Goal: Navigation & Orientation: Find specific page/section

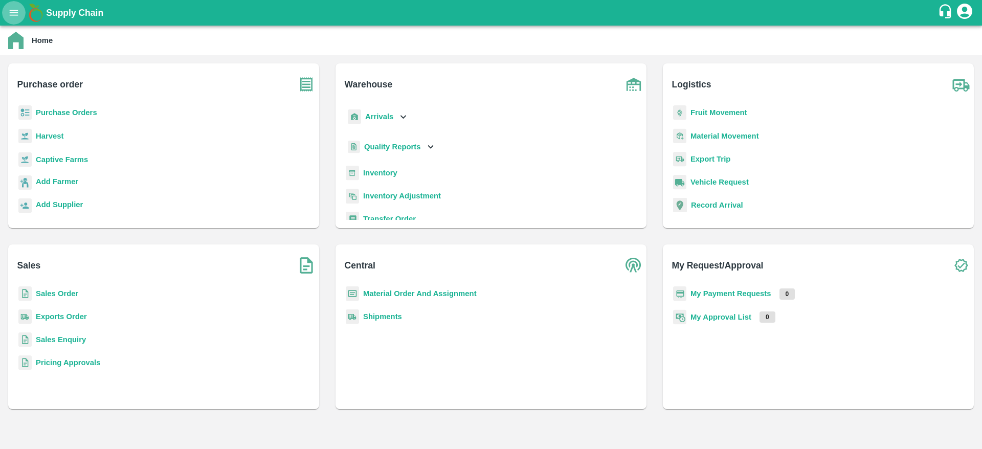
click at [9, 15] on icon "open drawer" at bounding box center [13, 12] width 11 height 11
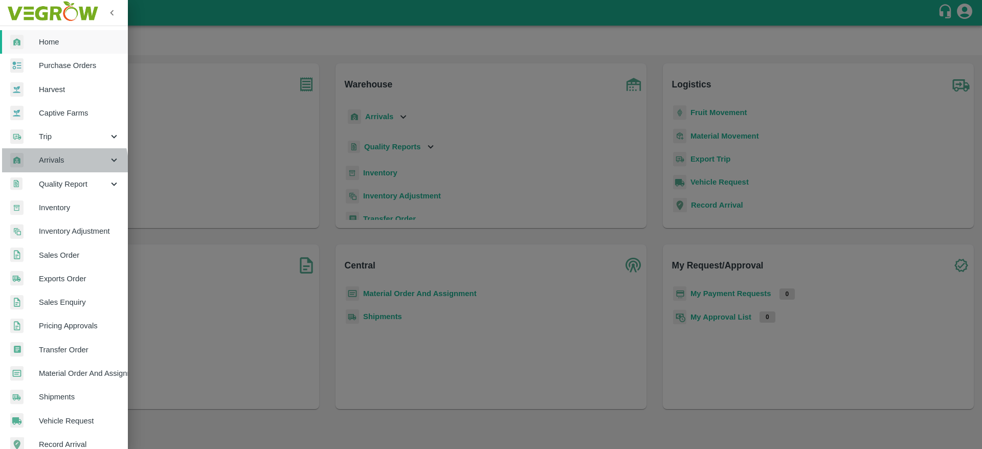
click at [64, 164] on span "Arrivals" at bounding box center [74, 159] width 70 height 11
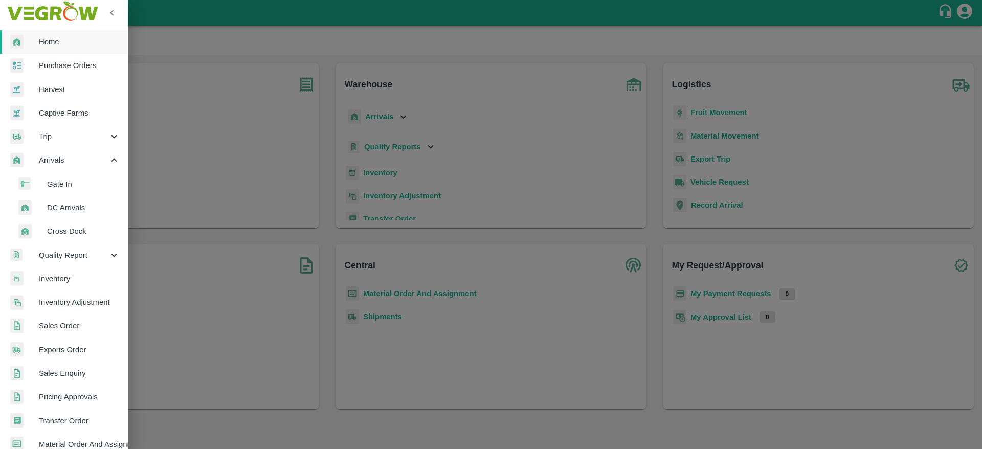
click at [86, 207] on span "DC Arrivals" at bounding box center [83, 207] width 73 height 11
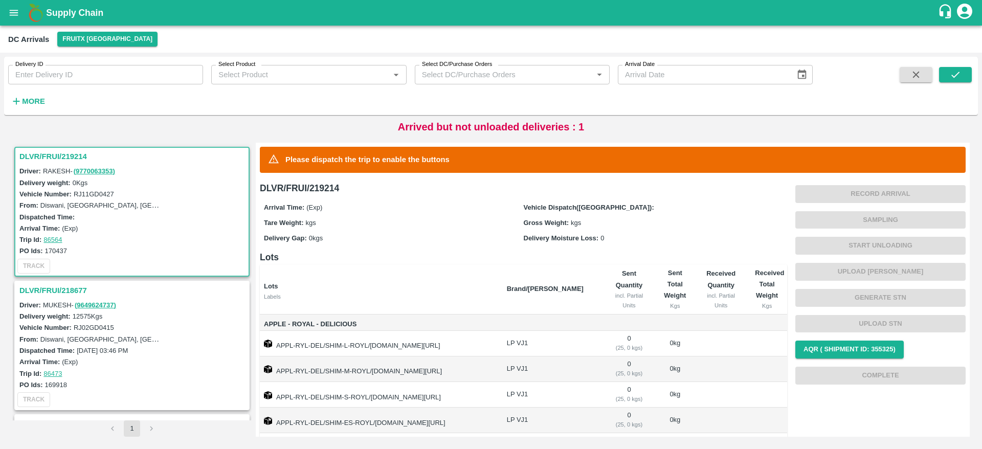
scroll to position [70, 0]
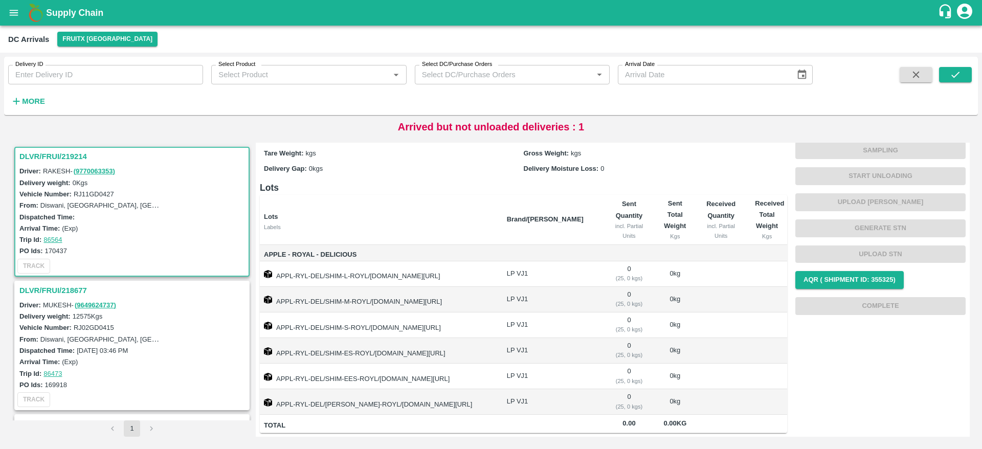
click at [54, 291] on h3 "DLVR/FRUI/218677" at bounding box center [133, 290] width 228 height 13
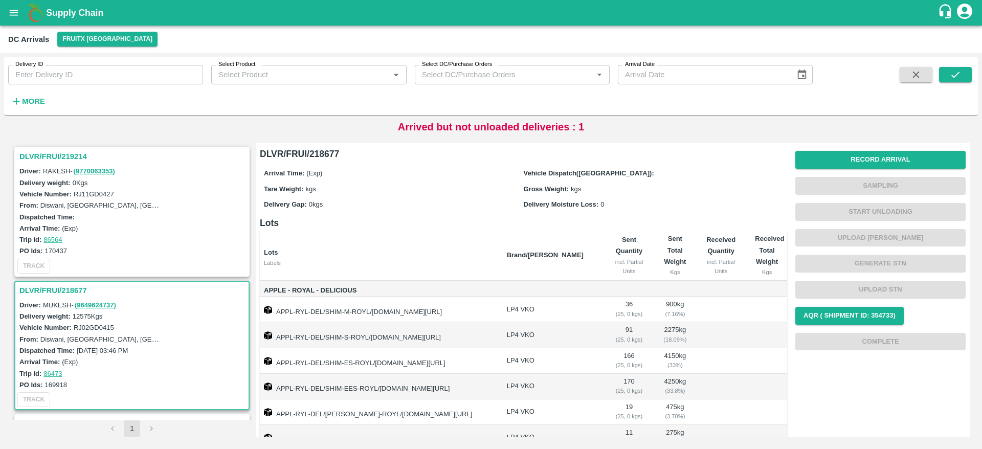
click at [31, 162] on h3 "DLVR/FRUI/219214" at bounding box center [133, 156] width 228 height 13
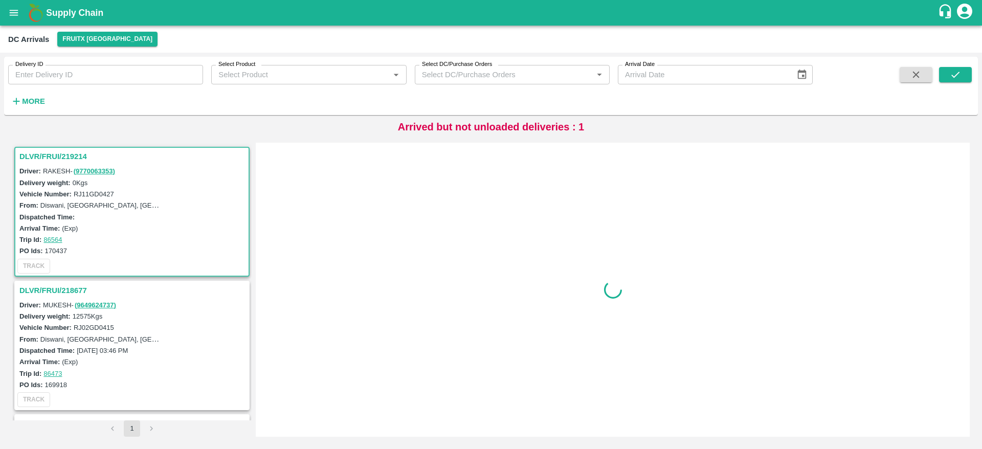
scroll to position [4, 0]
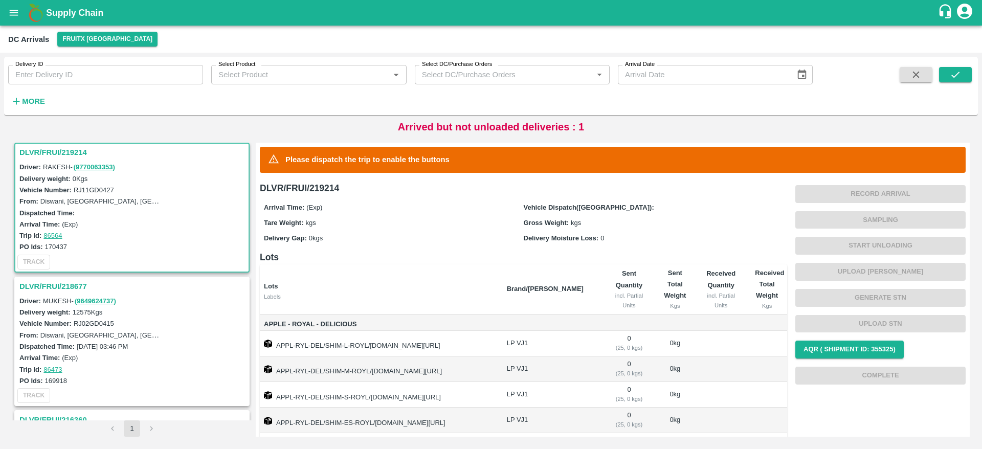
click at [52, 283] on h3 "DLVR/FRUI/218677" at bounding box center [133, 286] width 228 height 13
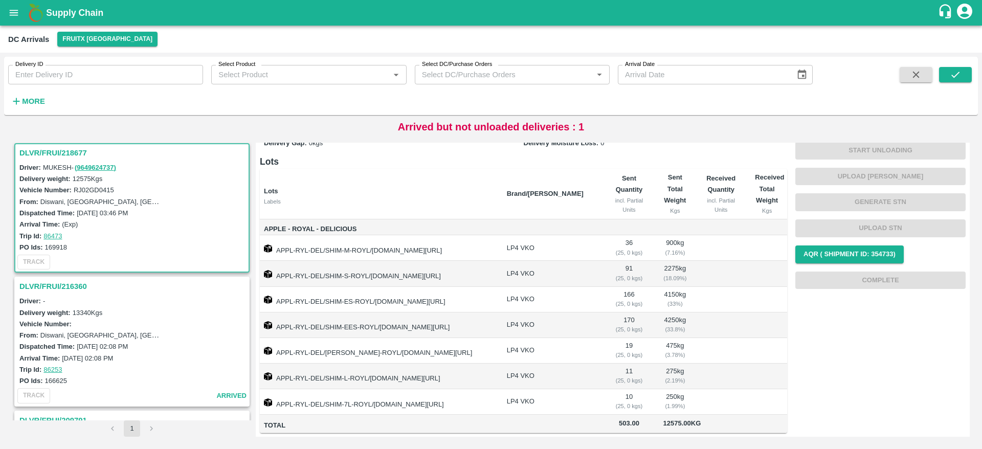
scroll to position [212, 0]
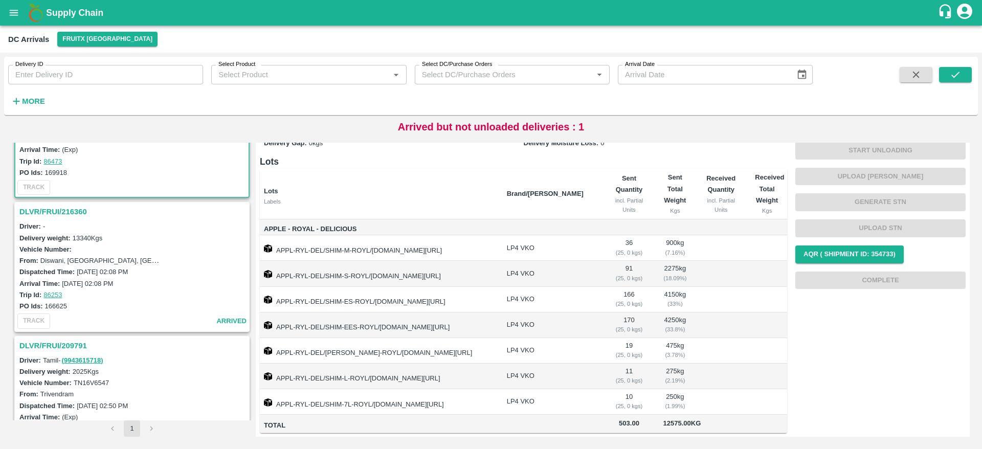
click at [36, 207] on h3 "DLVR/FRUI/216360" at bounding box center [133, 211] width 228 height 13
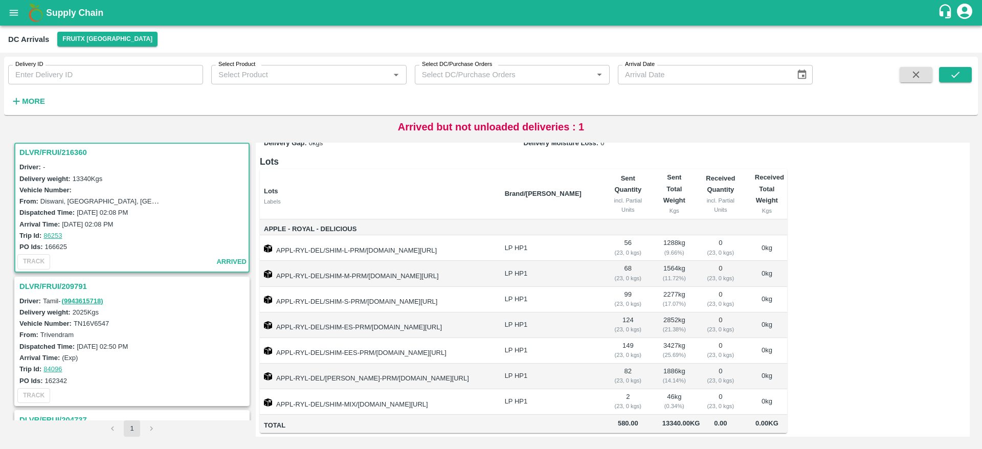
scroll to position [395, 0]
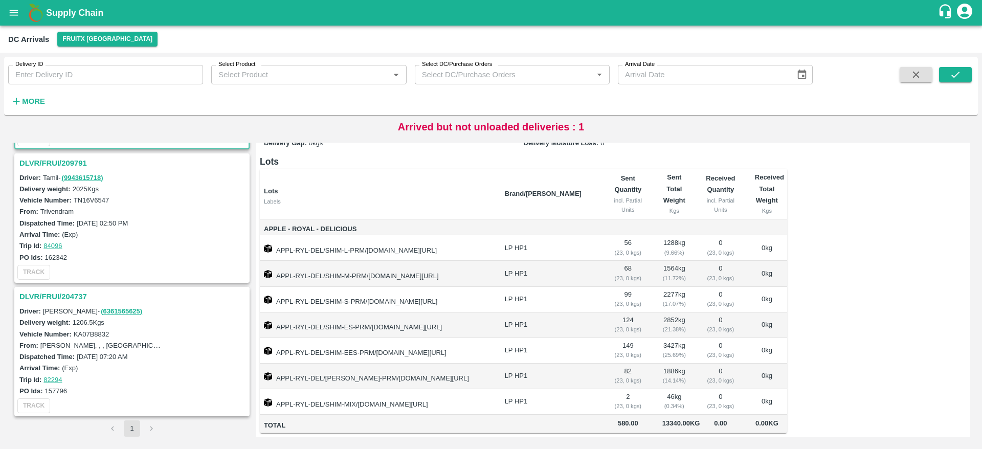
click at [38, 167] on h3 "DLVR/FRUI/209791" at bounding box center [133, 163] width 228 height 13
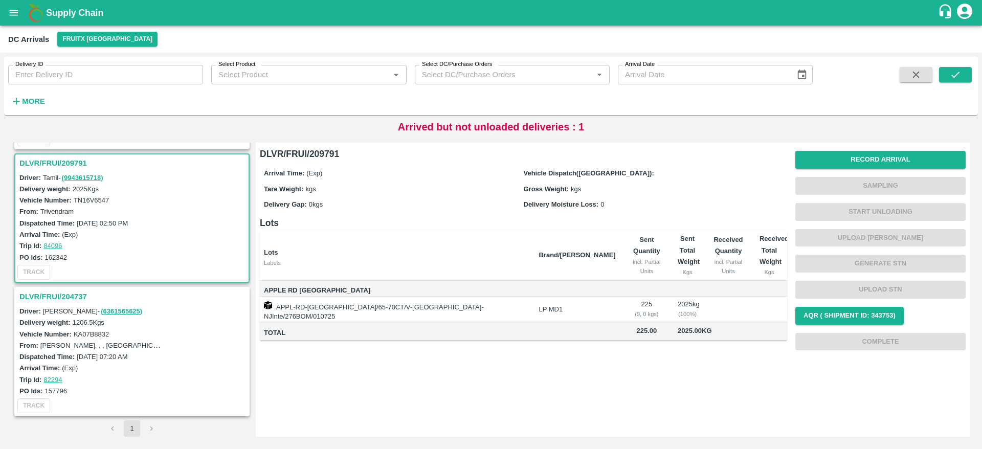
click at [43, 297] on h3 "DLVR/FRUI/204737" at bounding box center [133, 296] width 228 height 13
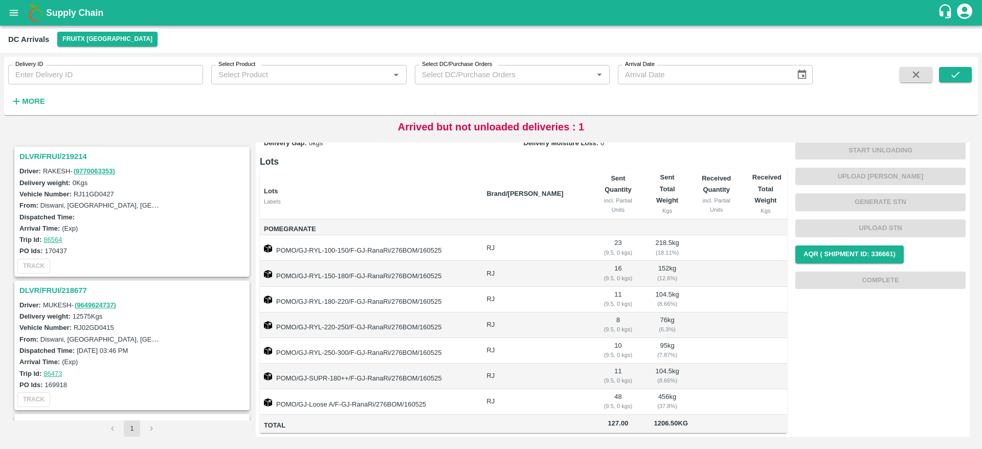
click at [40, 153] on h3 "DLVR/FRUI/219214" at bounding box center [133, 156] width 228 height 13
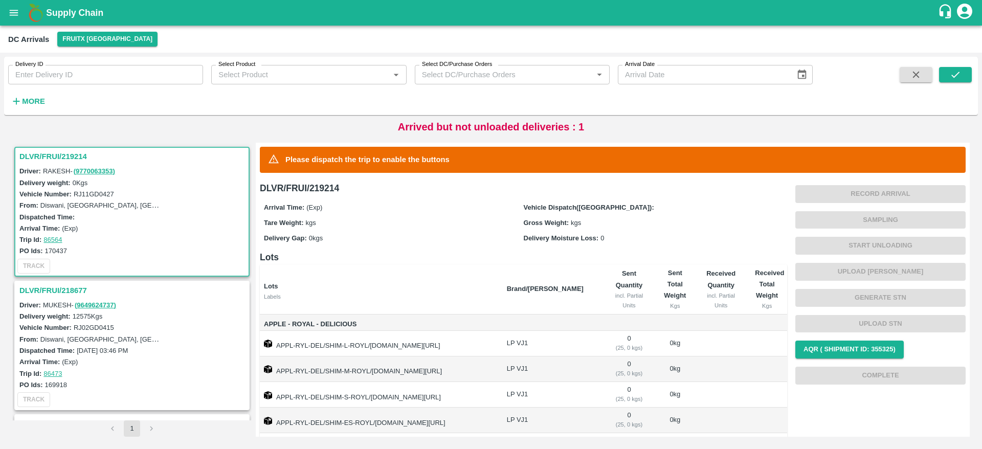
click at [61, 154] on h3 "DLVR/FRUI/219214" at bounding box center [133, 156] width 228 height 13
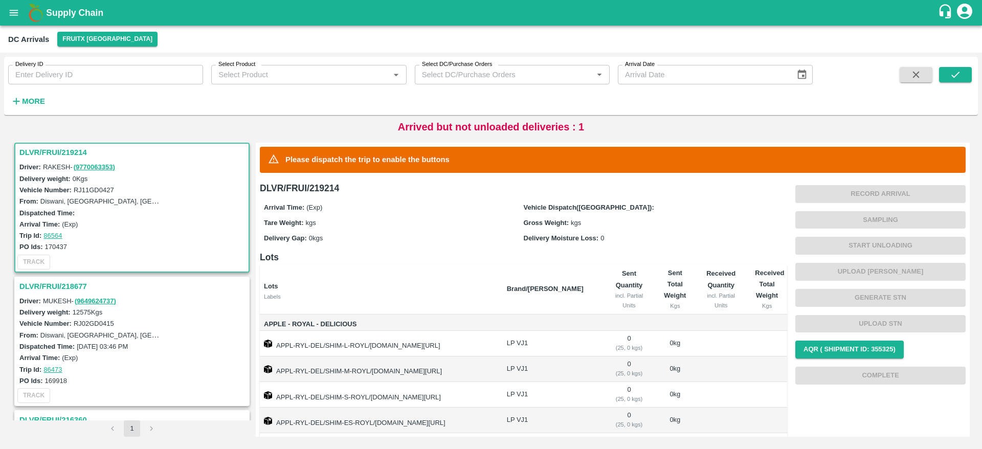
scroll to position [70, 0]
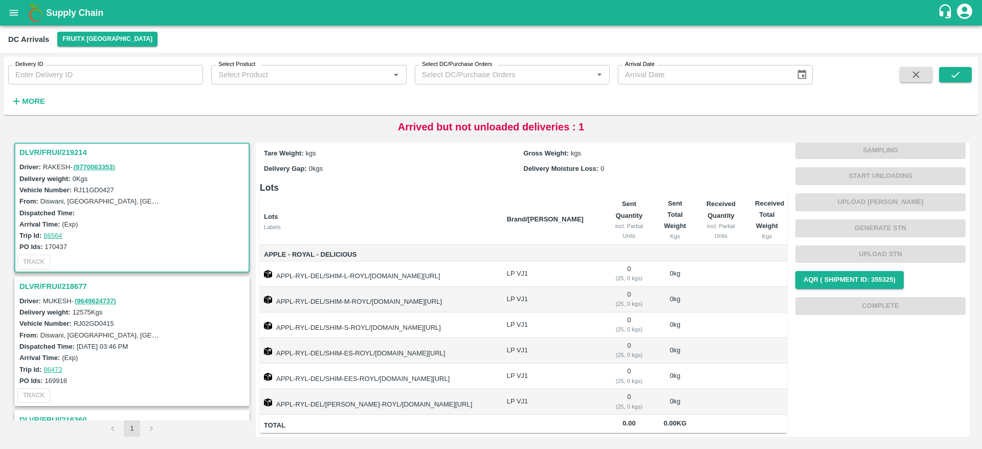
click at [54, 284] on h3 "DLVR/FRUI/218677" at bounding box center [133, 286] width 228 height 13
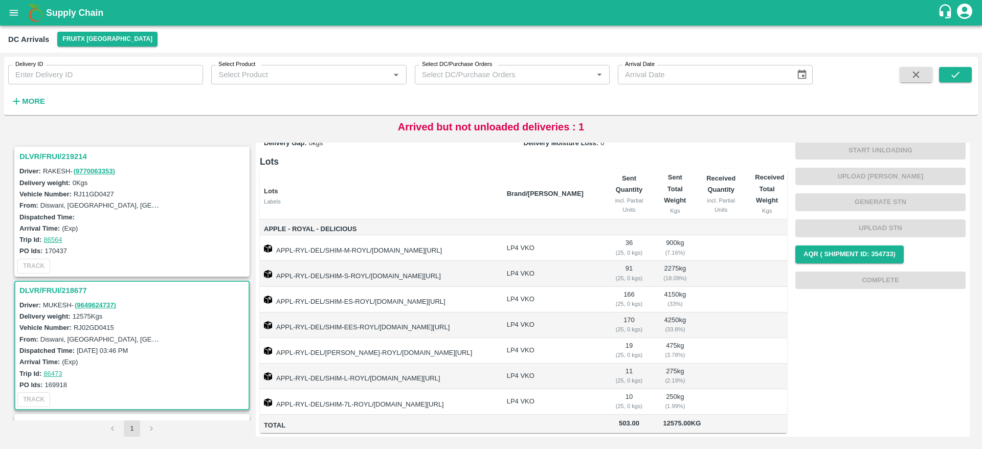
click at [68, 292] on h3 "DLVR/FRUI/218677" at bounding box center [133, 290] width 228 height 13
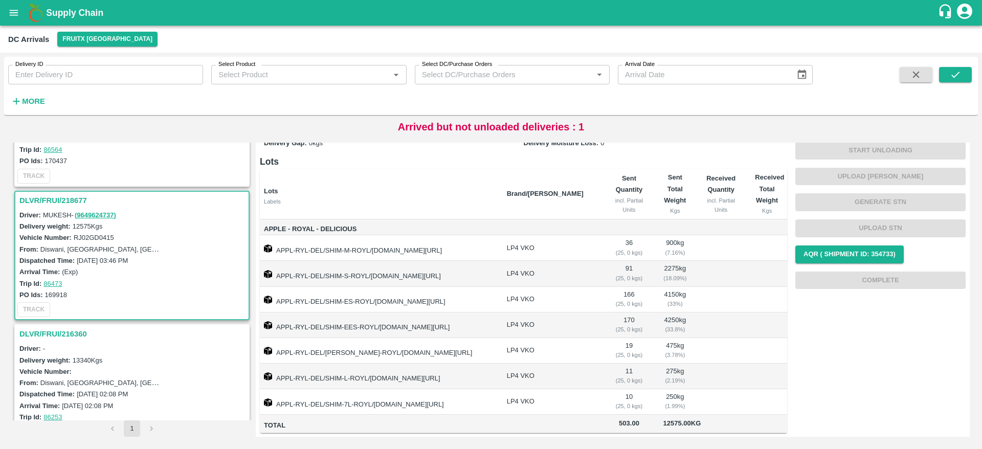
scroll to position [179, 0]
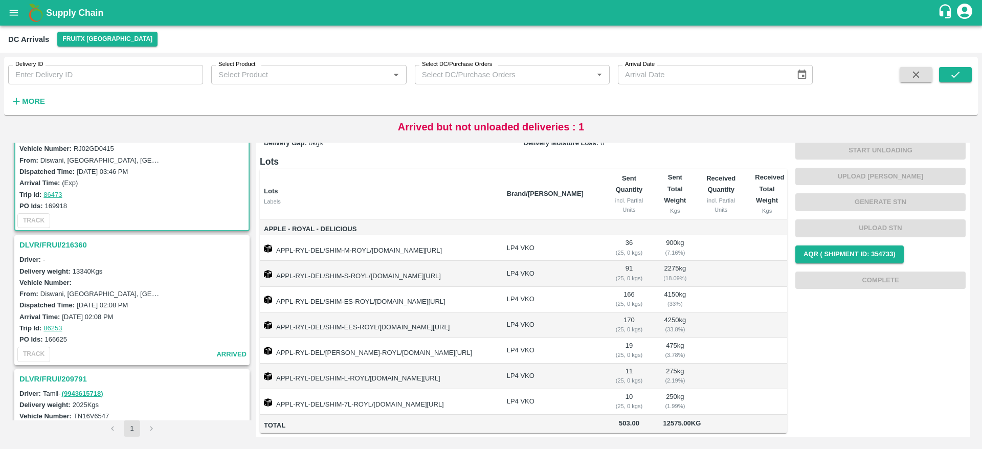
click at [48, 245] on h3 "DLVR/FRUI/216360" at bounding box center [133, 244] width 228 height 13
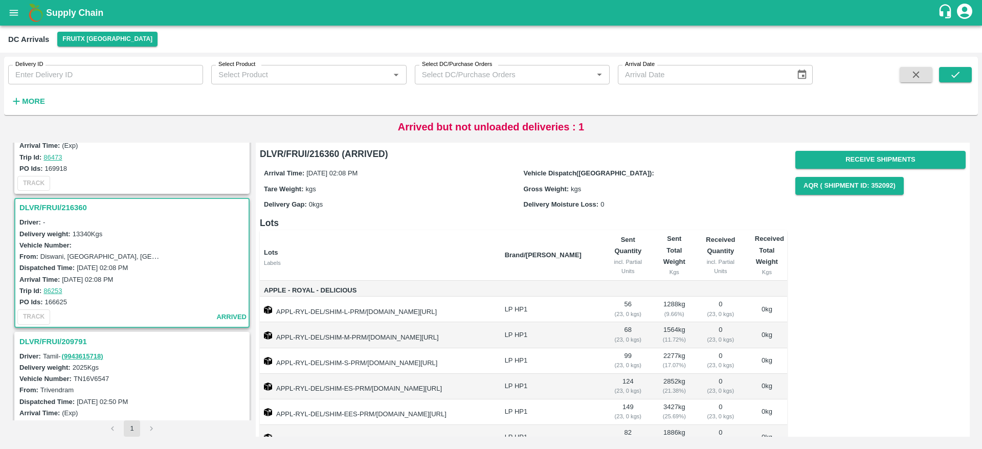
click at [60, 213] on h3 "DLVR/FRUI/216360" at bounding box center [133, 207] width 228 height 13
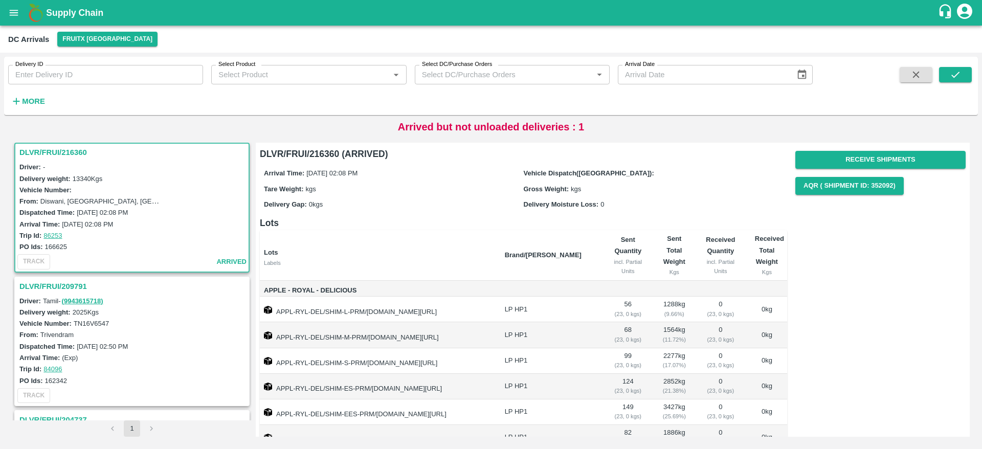
scroll to position [73, 0]
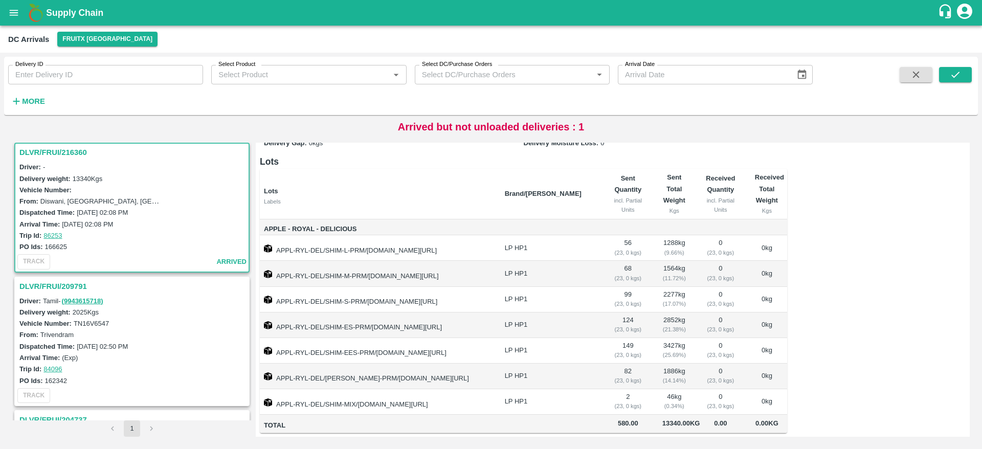
click at [56, 284] on h3 "DLVR/FRUI/209791" at bounding box center [133, 286] width 228 height 13
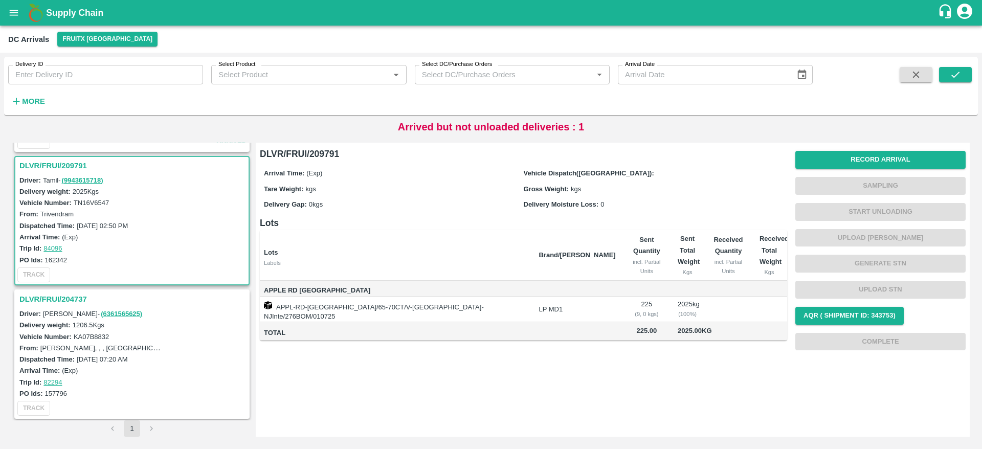
scroll to position [395, 0]
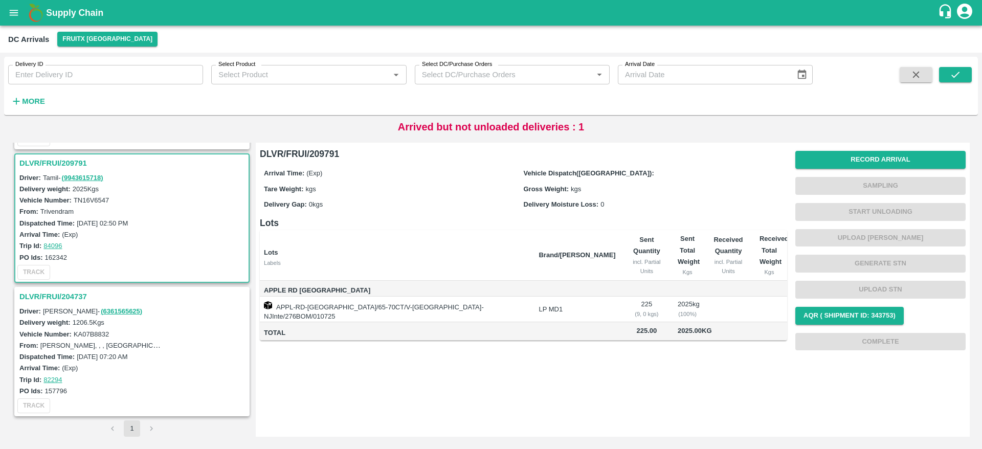
click at [44, 294] on h3 "DLVR/FRUI/204737" at bounding box center [133, 296] width 228 height 13
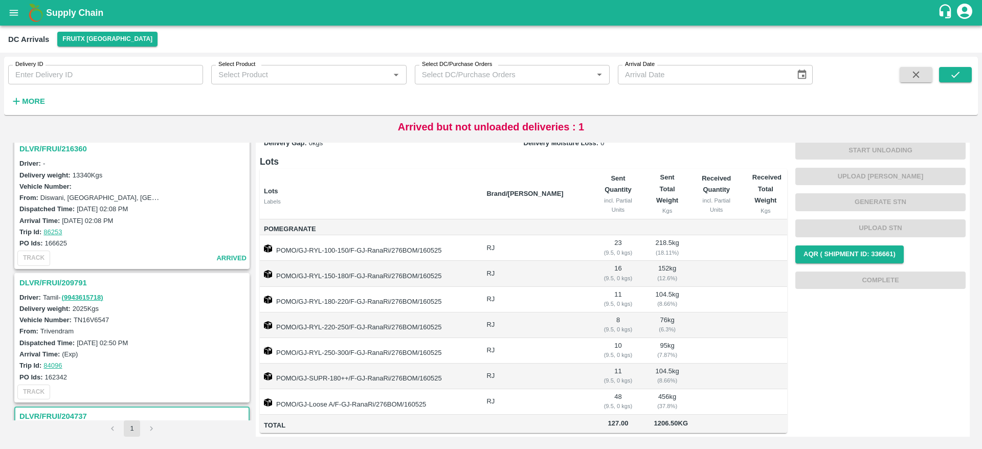
scroll to position [266, 0]
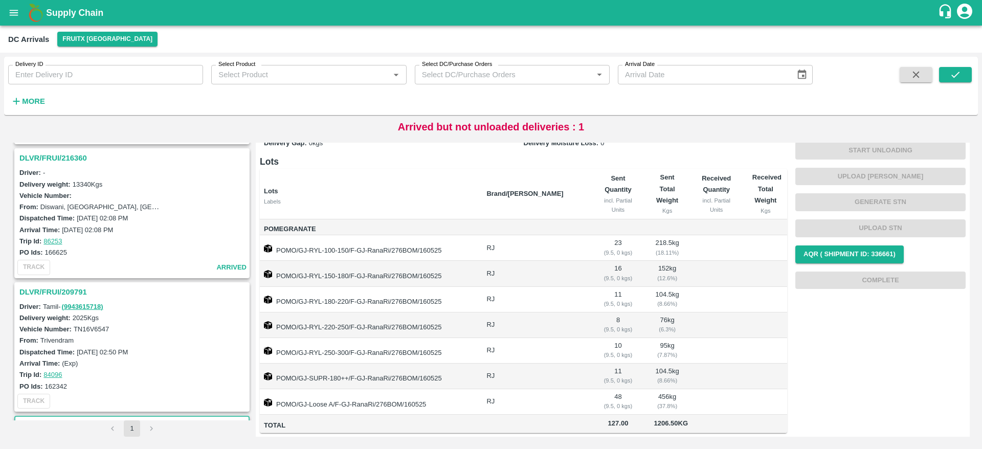
click at [44, 297] on h3 "DLVR/FRUI/209791" at bounding box center [133, 291] width 228 height 13
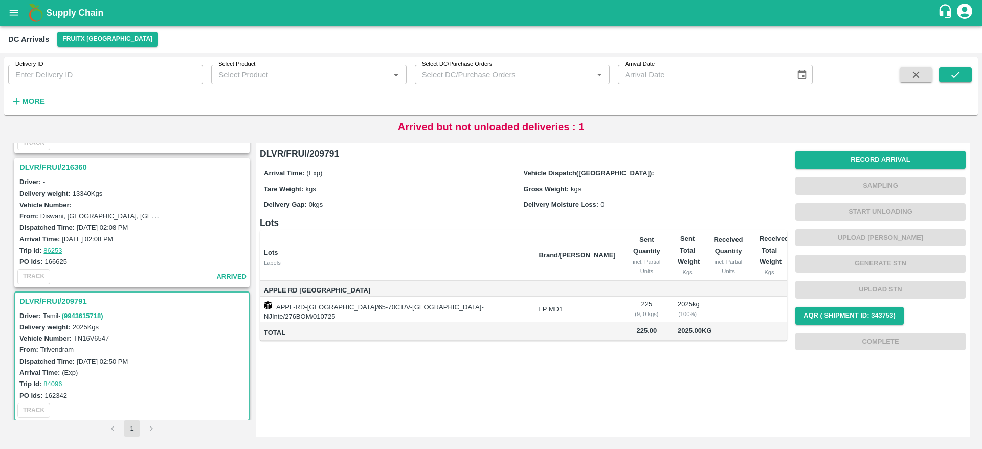
scroll to position [252, 0]
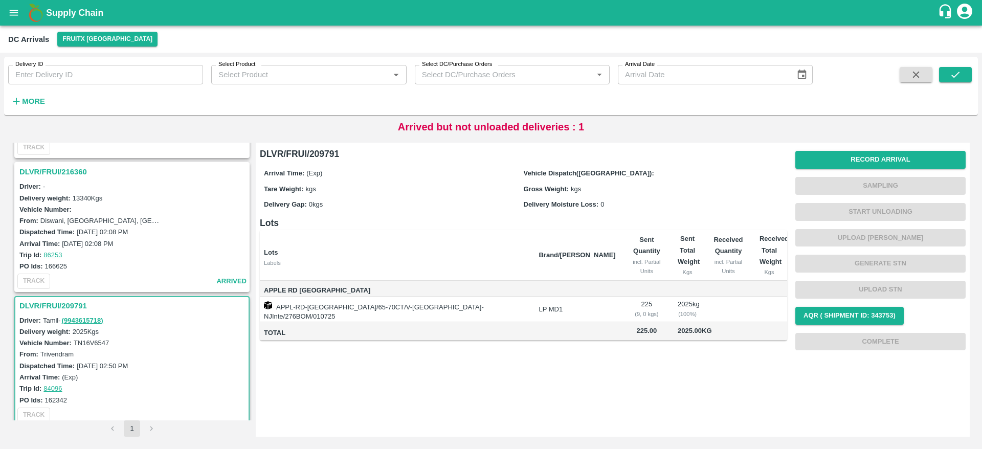
click at [54, 172] on h3 "DLVR/FRUI/216360" at bounding box center [133, 171] width 228 height 13
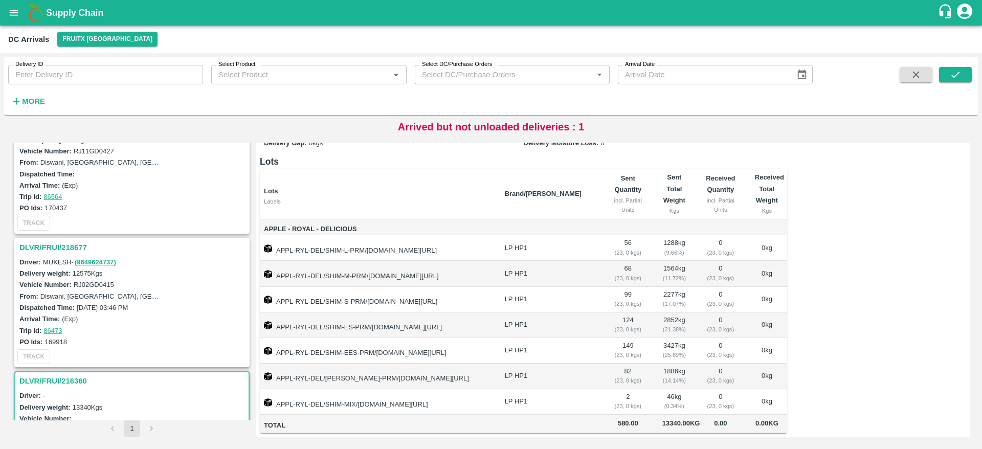
scroll to position [35, 0]
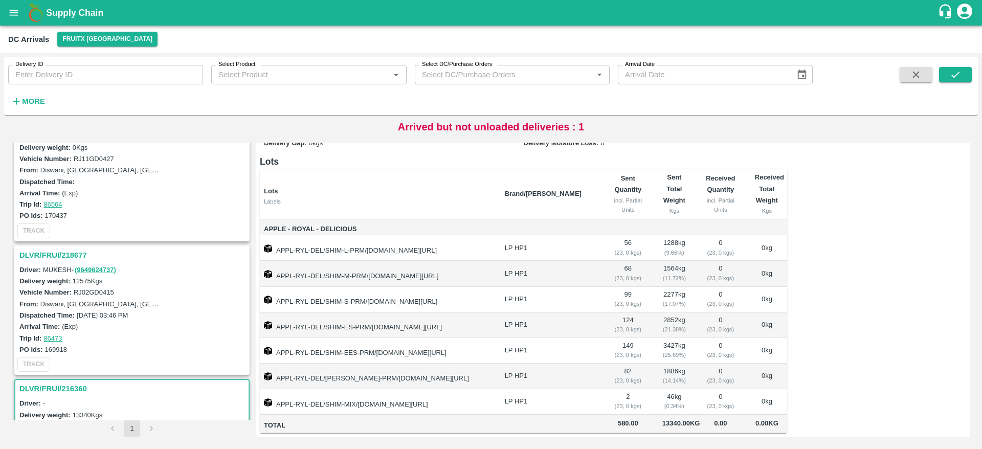
click at [25, 259] on h3 "DLVR/FRUI/218677" at bounding box center [133, 255] width 228 height 13
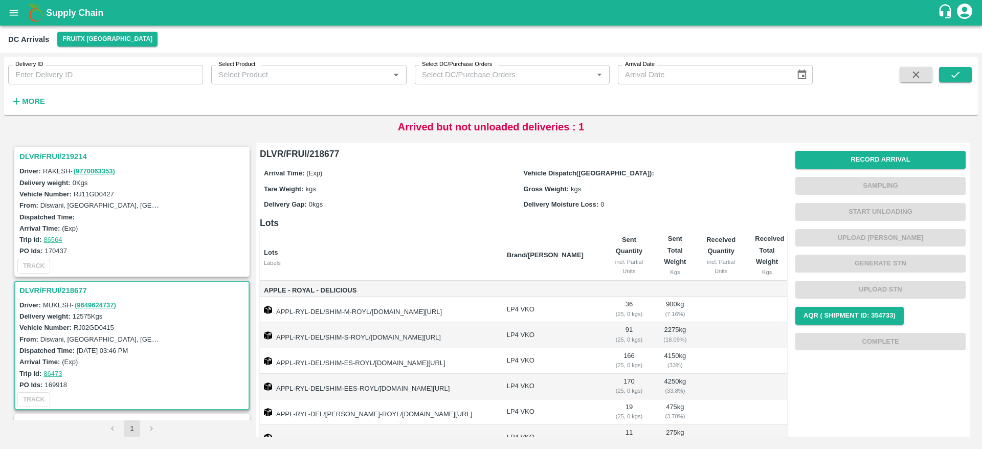
click at [54, 154] on h3 "DLVR/FRUI/219214" at bounding box center [133, 156] width 228 height 13
